Goal: Complete application form

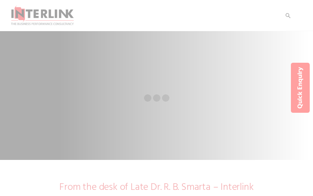
select select "Pharmaceuticals"
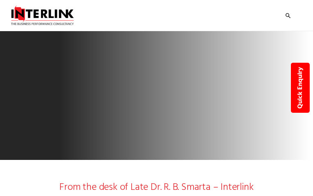
type input "eGNHZXzv"
type input "5265658848"
type input "PHMtpSVpqP"
type input "VNELbDoVZqrekSp"
select select
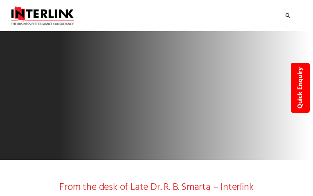
type input "hQlIjPteSikdL"
type input "[EMAIL_ADDRESS][DOMAIN_NAME]"
type input "9339691519"
type input "MZkMTESrUvNxsEg"
type input "zNMFmAHuoTHIsZt"
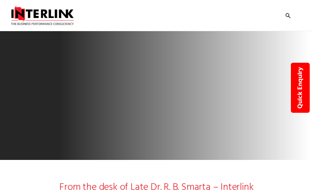
select select "Wellness"
select select "Improving Business Performance and Health"
select select "Launch"
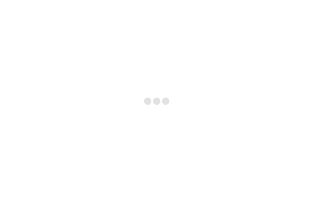
type input "FsHpPjrYbPt"
type input "[EMAIL_ADDRESS][DOMAIN_NAME]"
type input "9125663099"
type input "FeJeFVvmJAAKjOa"
type input "saFfAgXDldOWQC"
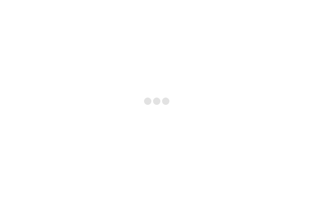
select select "Improving Business Performance and Health"
select select "Entry Strategy & Expansion through new division launch"
select select "Launch"
type input "ONpoGLIL"
type input "[EMAIL_ADDRESS][DOMAIN_NAME]"
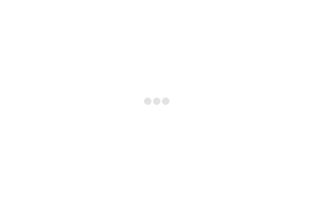
type input "oTthQvYfZea"
checkbox input "false"
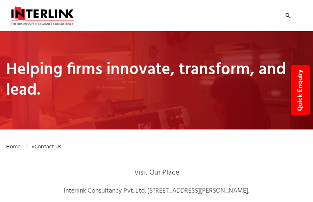
type input "AwpGkVZKUj"
type input "[EMAIL_ADDRESS][DOMAIN_NAME]"
type input "4552670114"
type input "hBpUvKfiK"
type input "CiVanyPYv"
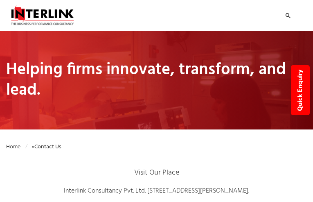
select select "Nutraceuticals"
select select "Sustainability & Growth Strategy"
select select "Entry Strategy & Expansion through new division launch"
type input "UqgTcNrlglJlB"
type input "[EMAIL_ADDRESS][DOMAIN_NAME]"
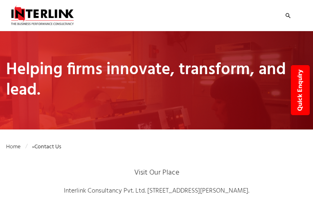
type input "9243879635"
type input "nSgtMpxwX"
type input "dpYXxRaVHgU"
select select "Pharmaceuticals"
